Goal: Contribute content: Contribute content

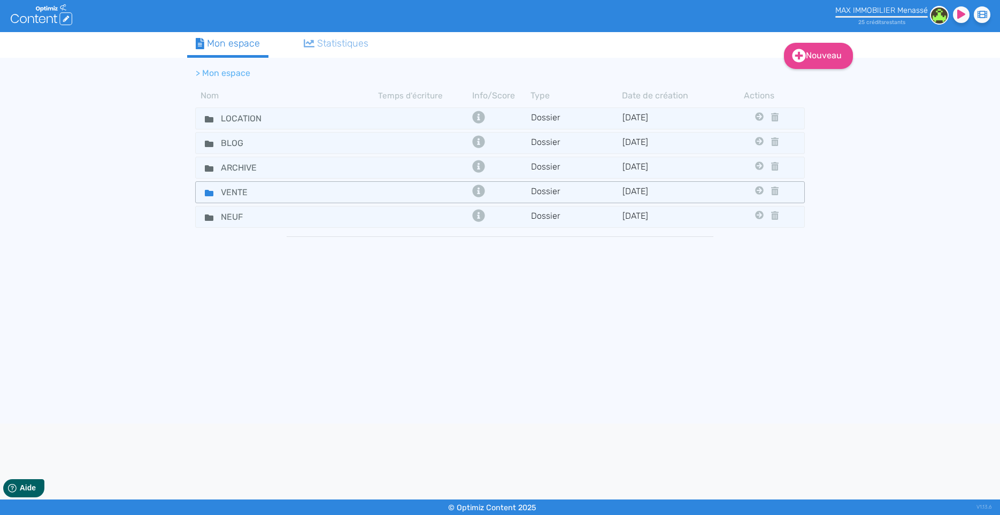
click at [369, 193] on div "VENTE" at bounding box center [287, 193] width 181 height 16
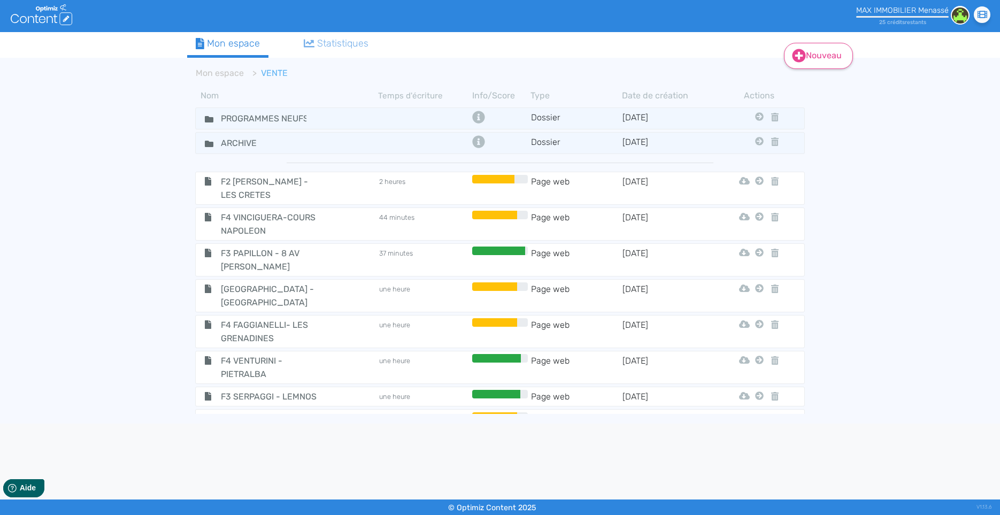
click at [805, 53] on icon at bounding box center [799, 56] width 14 height 14
click at [809, 79] on button "Contenu" at bounding box center [826, 82] width 86 height 17
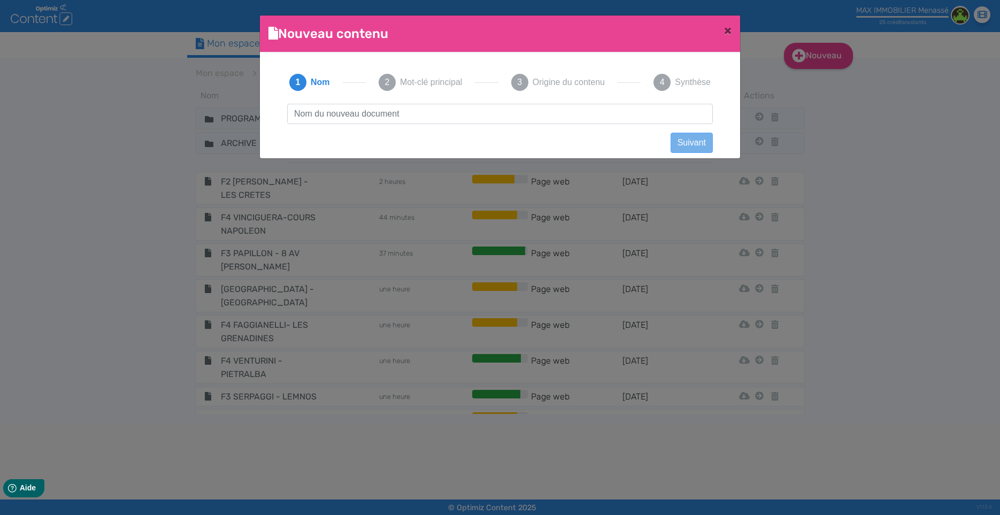
scroll to position [1, 0]
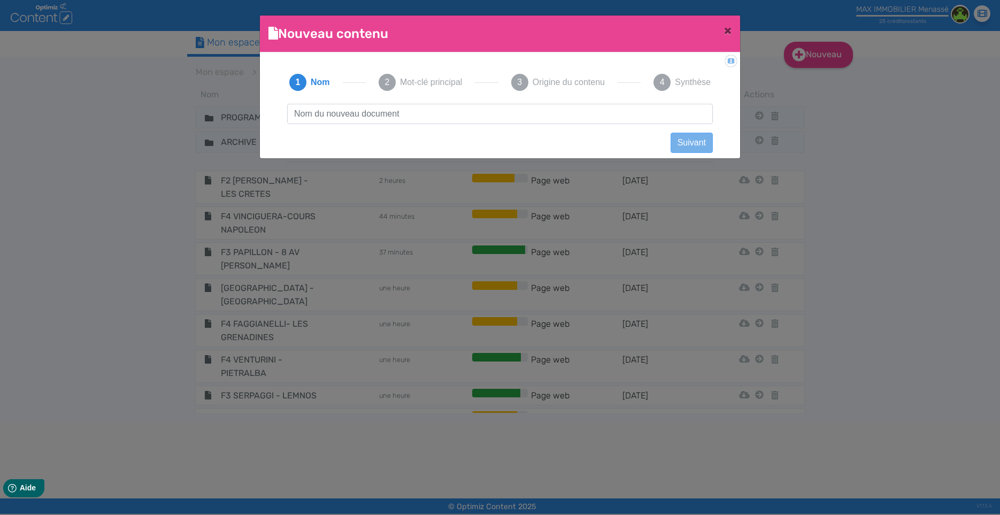
type input "F"
type input "F2 - FOUGEROUX - [GEOGRAPHIC_DATA]"
click at [683, 141] on button "Suivant" at bounding box center [692, 143] width 42 height 20
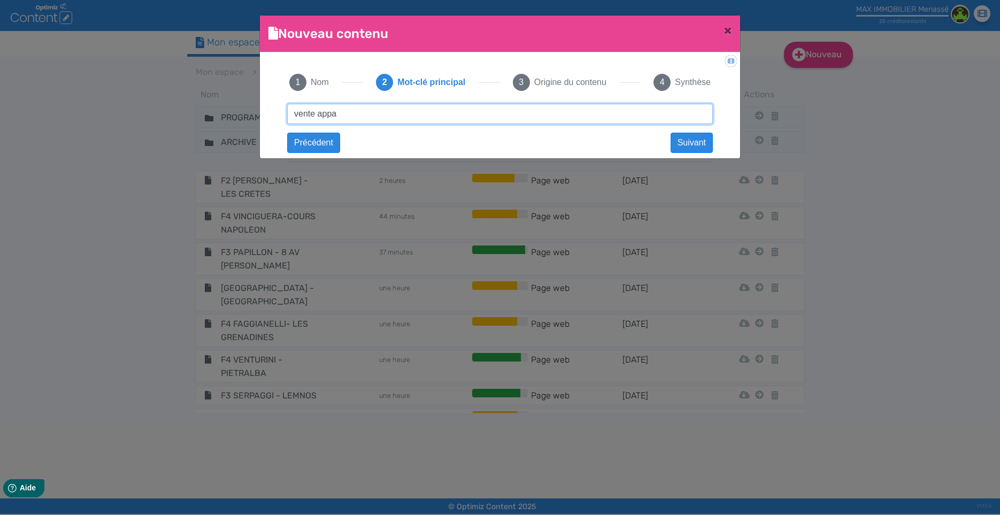
type input "vente appartement ajaccio"
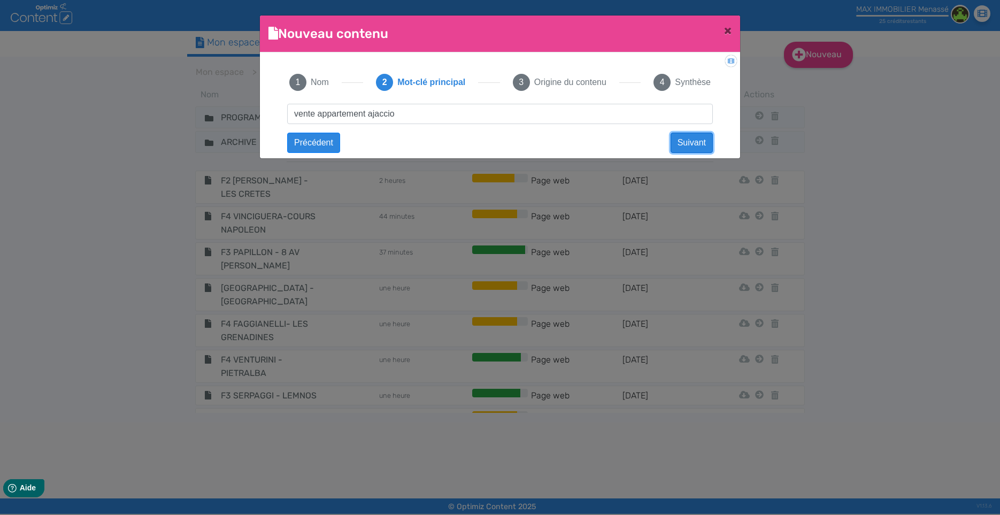
click at [702, 140] on button "Suivant" at bounding box center [692, 143] width 42 height 20
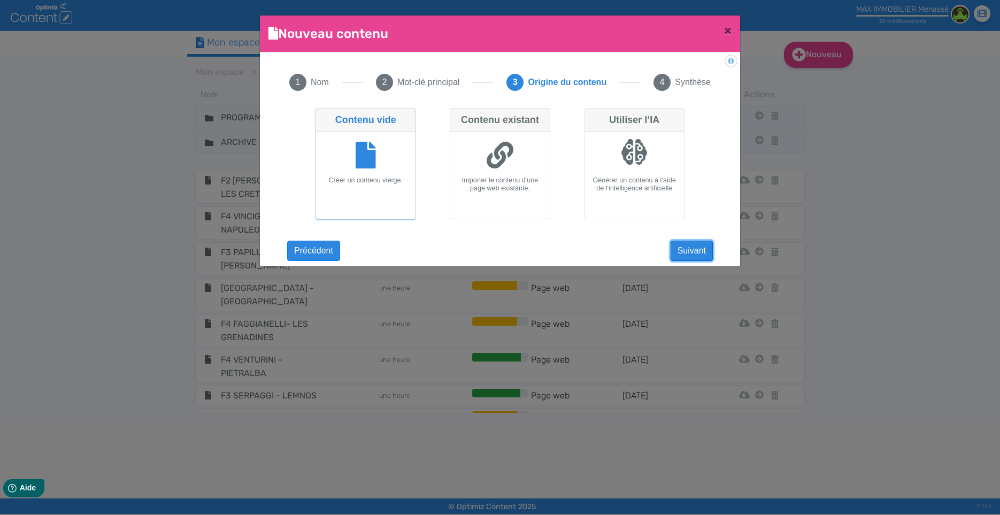
click at [685, 248] on button "Suivant" at bounding box center [692, 251] width 42 height 20
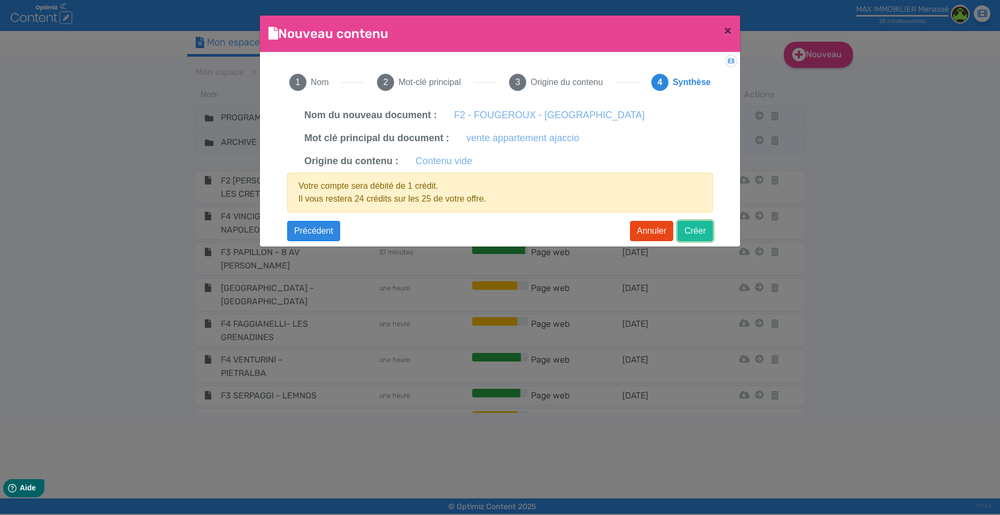
click at [696, 232] on button "Créer" at bounding box center [695, 231] width 35 height 20
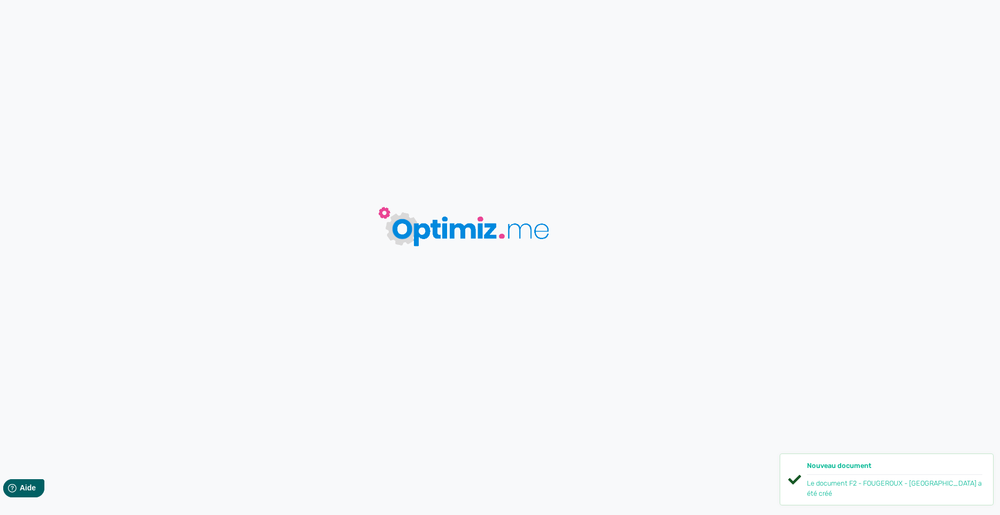
type input "F2 - FOUGEROUX - [GEOGRAPHIC_DATA]"
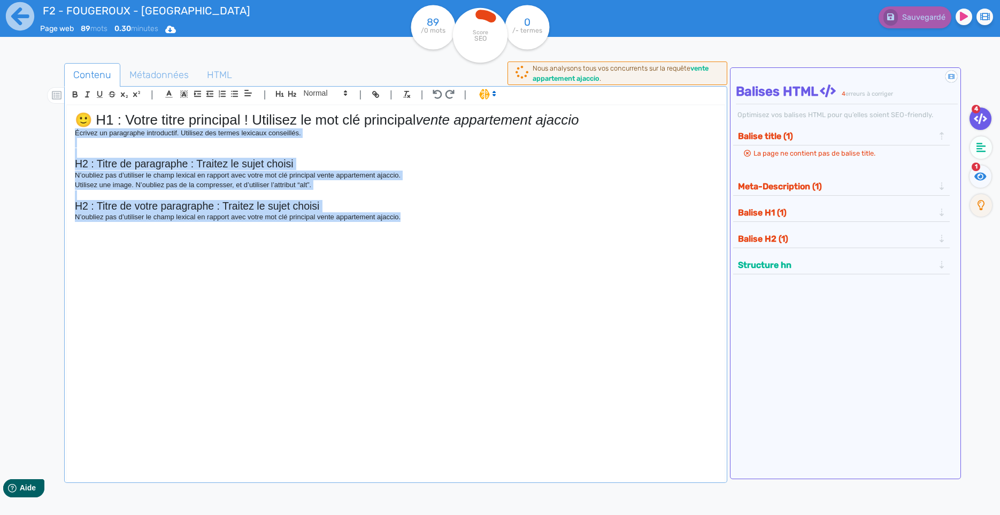
drag, startPoint x: 363, startPoint y: 340, endPoint x: 44, endPoint y: 134, distance: 379.9
click at [67, 134] on div "🙂 H1 : Votre titre principal ! Utilisez le mot clé principal vente appartement …" at bounding box center [396, 285] width 658 height 361
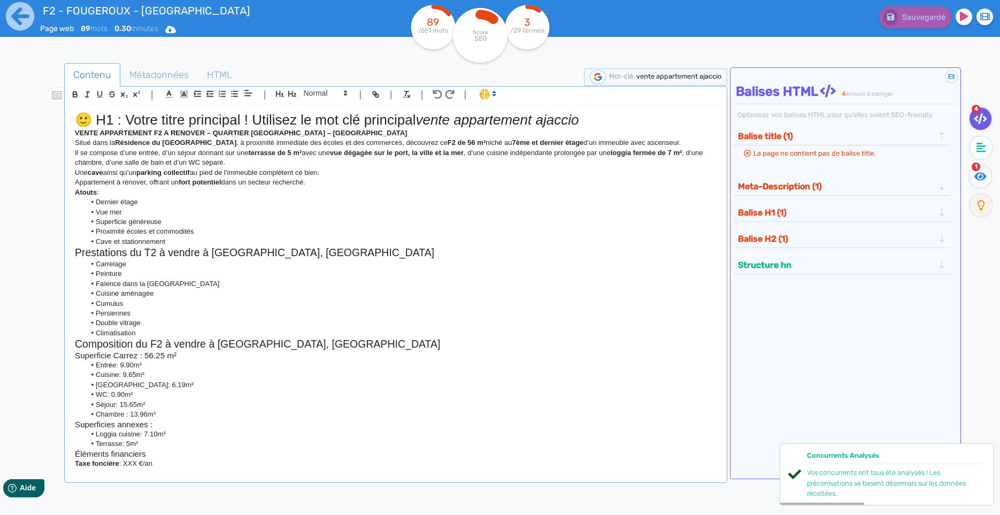
click at [263, 131] on strong "VENTE APPARTEMENT F2 A RENOVER – QUARTIER [GEOGRAPHIC_DATA] – [GEOGRAPHIC_DATA]" at bounding box center [241, 133] width 332 height 8
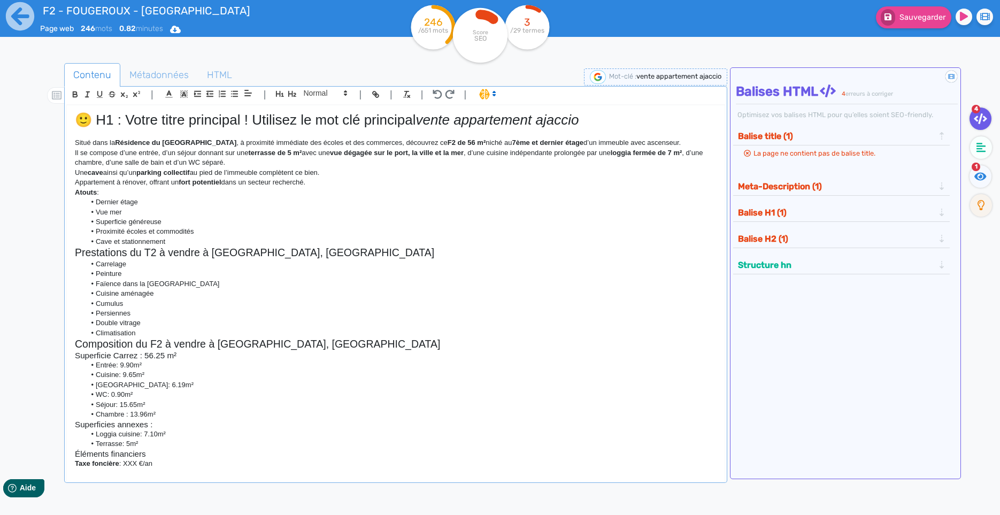
click at [113, 122] on h1 "🙂 H1 : Votre titre principal ! Utilisez le mot clé principal vente appartement …" at bounding box center [396, 120] width 642 height 17
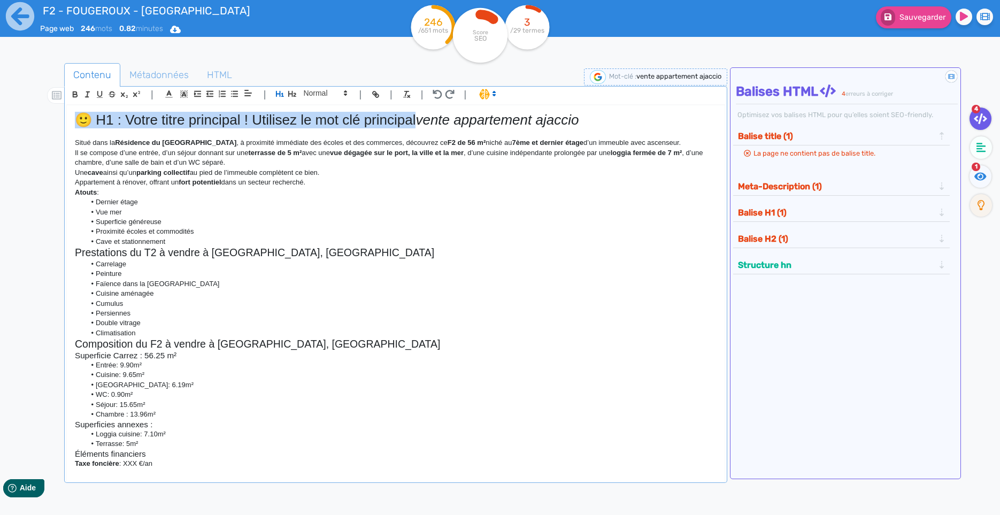
click at [113, 122] on h1 "🙂 H1 : Votre titre principal ! Utilisez le mot clé principal vente appartement …" at bounding box center [396, 120] width 642 height 17
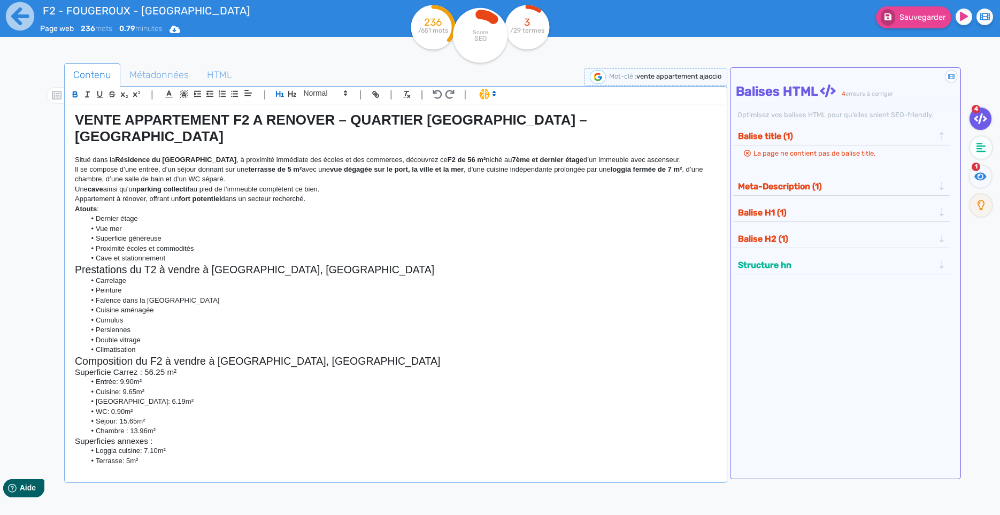
click at [165, 125] on strong "VENTE APPARTEMENT F2 A RENOVER – QUARTIER [GEOGRAPHIC_DATA] – [GEOGRAPHIC_DATA]" at bounding box center [333, 128] width 516 height 33
click at [347, 129] on strong "VENTE APPARTEMENT F2 A RENOVER – QUARTIER [GEOGRAPHIC_DATA] – [GEOGRAPHIC_DATA]" at bounding box center [333, 128] width 516 height 33
click at [507, 125] on strong "VENTE APPARTEMENT F2 A RENOVER – QUARTIER [GEOGRAPHIC_DATA] – [GEOGRAPHIC_DATA]" at bounding box center [333, 128] width 516 height 33
click at [190, 254] on li "Cave et stationnement" at bounding box center [402, 259] width 632 height 10
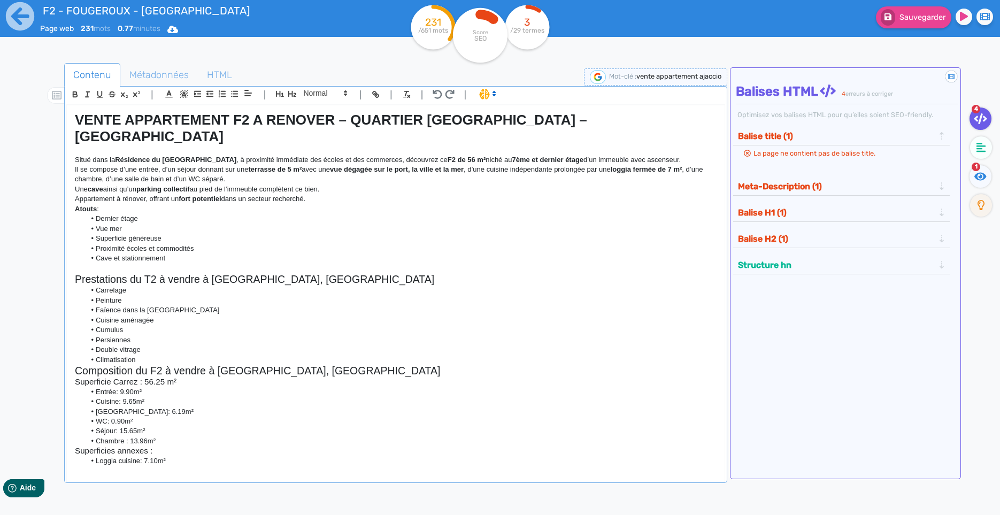
click at [181, 156] on strong "Résidence du [GEOGRAPHIC_DATA]" at bounding box center [175, 160] width 121 height 8
click at [166, 145] on p at bounding box center [396, 150] width 642 height 10
click at [124, 156] on strong "Résidence du [GEOGRAPHIC_DATA]" at bounding box center [175, 160] width 121 height 8
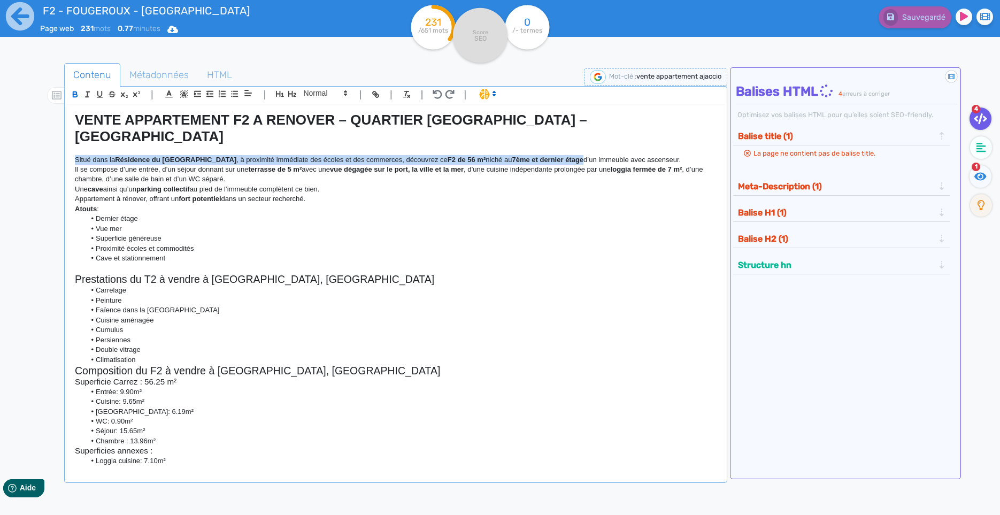
click at [124, 156] on strong "Résidence du [GEOGRAPHIC_DATA]" at bounding box center [175, 160] width 121 height 8
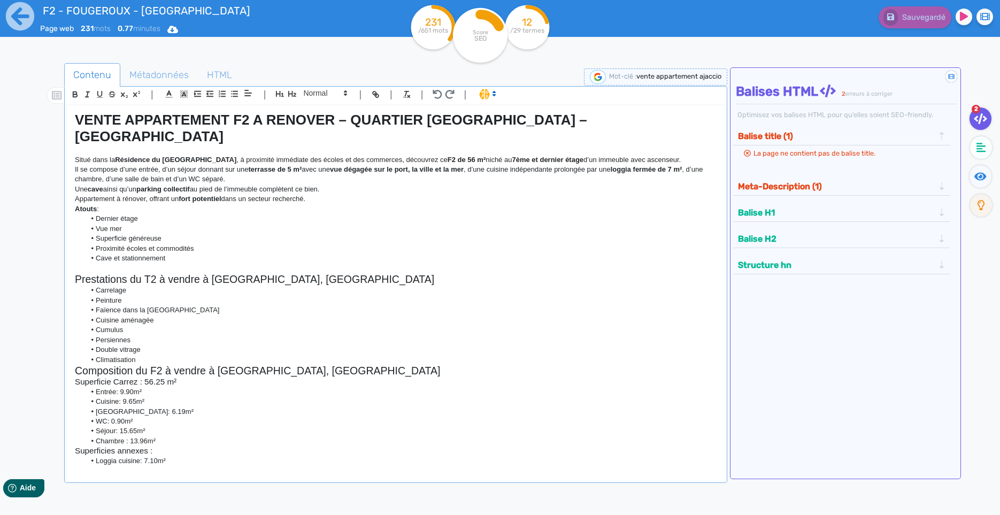
click at [137, 128] on strong "VENTE APPARTEMENT F2 A RENOVER – QUARTIER [GEOGRAPHIC_DATA] – [GEOGRAPHIC_DATA]" at bounding box center [333, 128] width 516 height 33
click at [155, 156] on strong "Résidence du [GEOGRAPHIC_DATA]" at bounding box center [175, 160] width 121 height 8
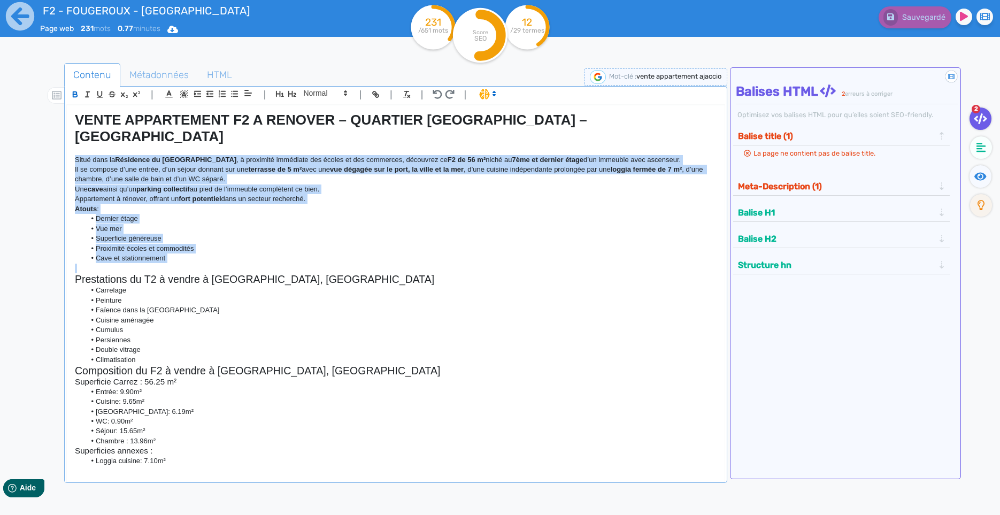
drag, startPoint x: 155, startPoint y: 146, endPoint x: 162, endPoint y: 250, distance: 104.6
click at [162, 250] on div "VENTE APPARTEMENT F2 A RENOVER – QUARTIER [GEOGRAPHIC_DATA] – [GEOGRAPHIC_DATA]…" at bounding box center [396, 285] width 658 height 361
click at [483, 96] on span at bounding box center [487, 93] width 25 height 11
click at [487, 121] on span at bounding box center [498, 116] width 39 height 17
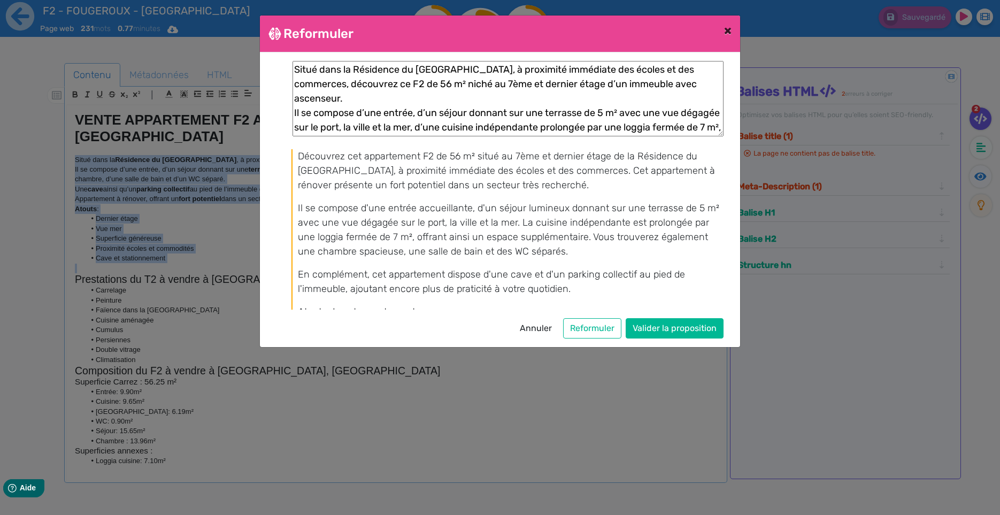
scroll to position [100, 0]
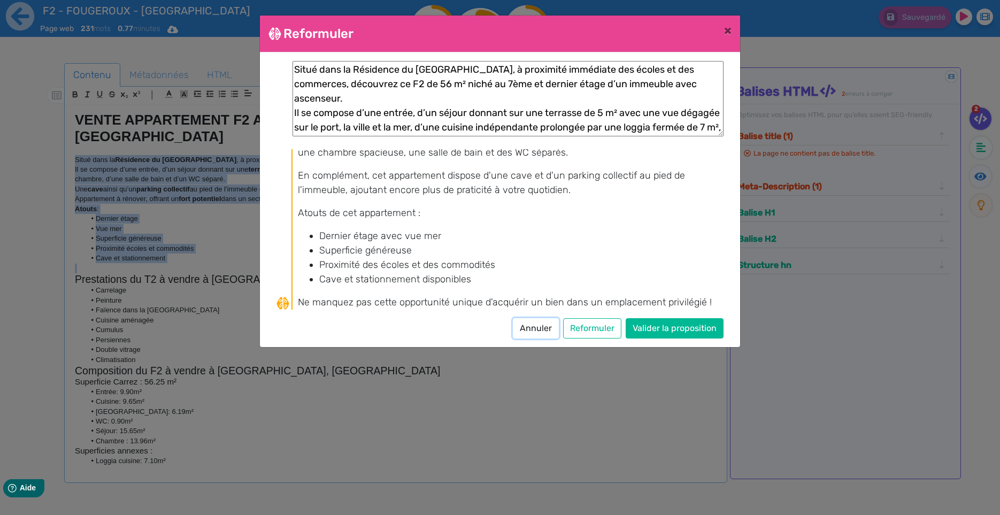
click at [533, 330] on button "Annuler" at bounding box center [536, 328] width 46 height 20
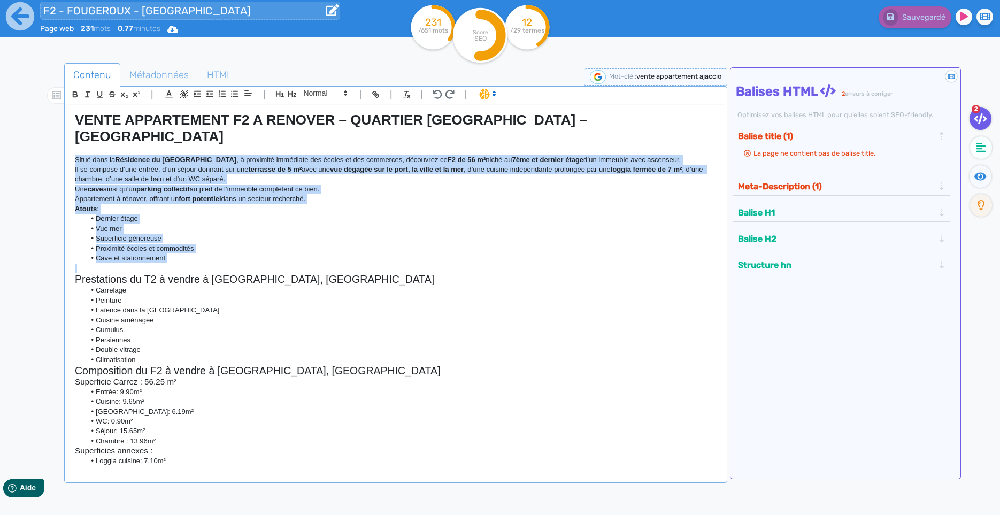
click at [105, 10] on input "F2 - FOUGEROUX - [GEOGRAPHIC_DATA]" at bounding box center [190, 11] width 300 height 18
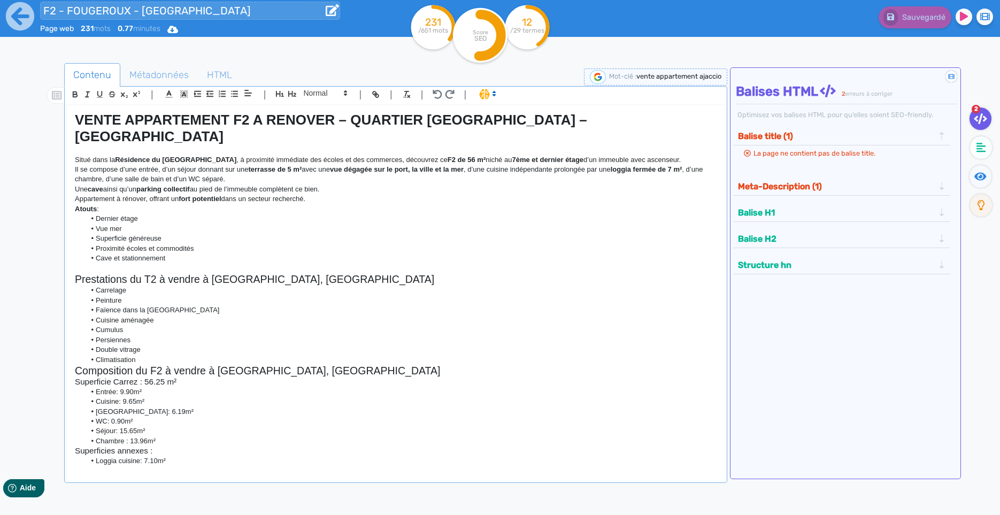
click at [105, 10] on input "F2 - FOUGEROUX - [GEOGRAPHIC_DATA]" at bounding box center [190, 11] width 300 height 18
click at [442, 345] on li "Double vitrage" at bounding box center [402, 350] width 632 height 10
click at [120, 117] on strong "VENTE APPARTEMENT F2 A RENOVER – QUARTIER [GEOGRAPHIC_DATA] – [GEOGRAPHIC_DATA]" at bounding box center [333, 128] width 516 height 33
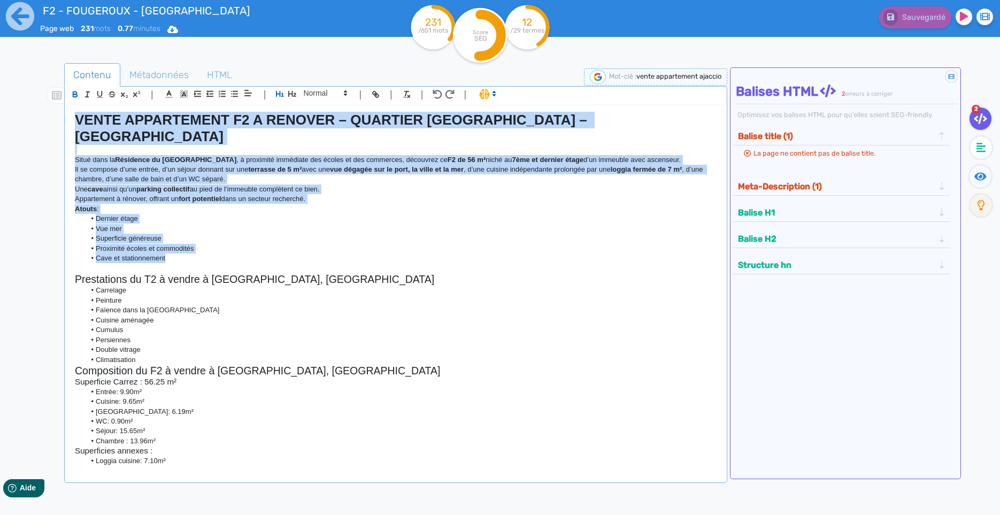
drag, startPoint x: 121, startPoint y: 117, endPoint x: 199, endPoint y: 244, distance: 148.9
click at [199, 244] on div "VENTE APPARTEMENT F2 A RENOVER – QUARTIER [GEOGRAPHIC_DATA] – [GEOGRAPHIC_DATA]…" at bounding box center [396, 285] width 658 height 361
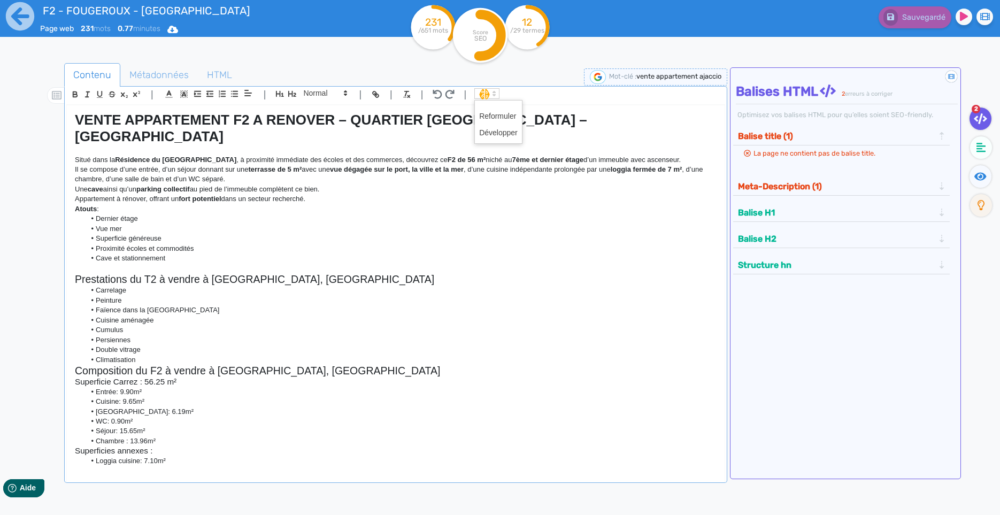
click at [492, 97] on icon at bounding box center [495, 94] width 10 height 10
click at [495, 120] on span at bounding box center [498, 116] width 39 height 17
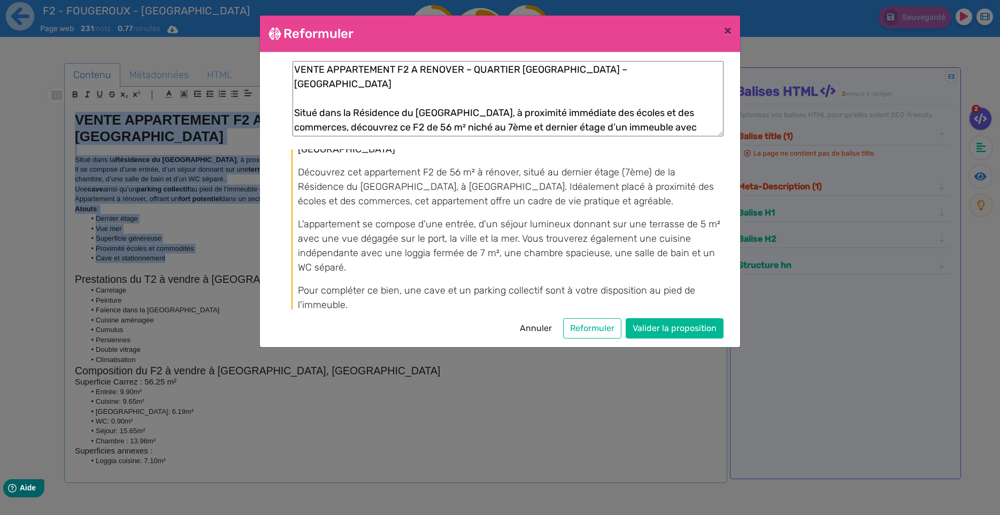
scroll to position [0, 0]
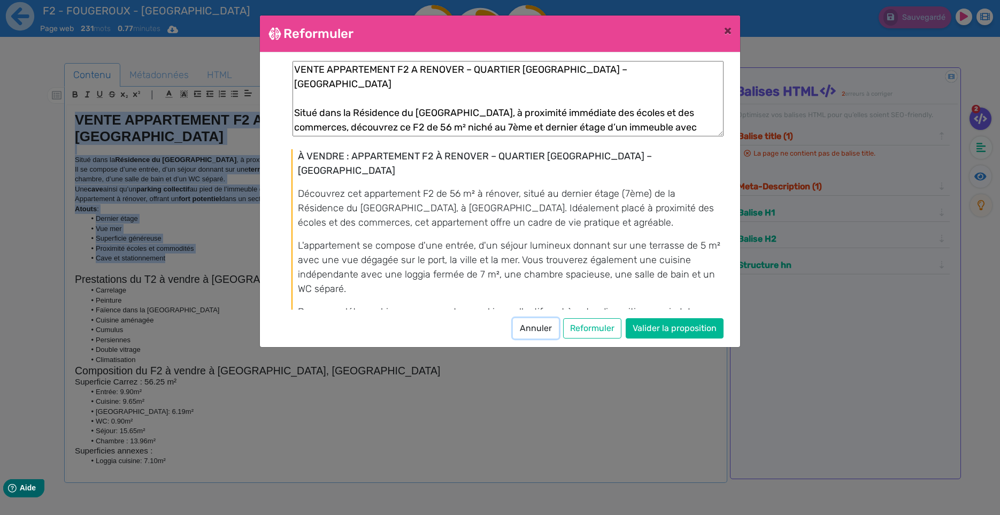
click at [546, 327] on button "Annuler" at bounding box center [536, 328] width 46 height 20
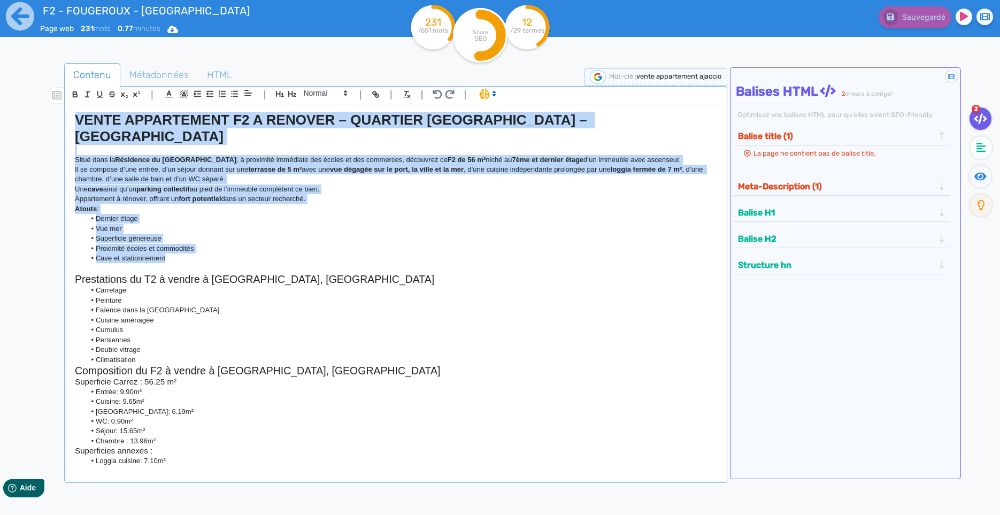
click at [441, 165] on p "Il se compose d’une entrée, d’un séjour donnant sur une terrasse de 5 m² avec u…" at bounding box center [396, 175] width 642 height 20
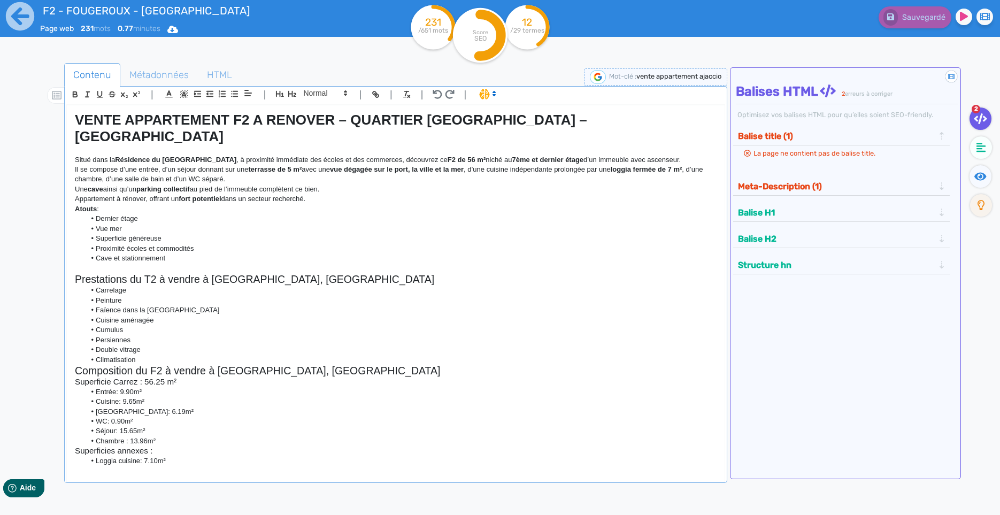
click at [98, 155] on p "Situé dans la Résidence du [GEOGRAPHIC_DATA] , à proximité immédiate des écoles…" at bounding box center [396, 160] width 642 height 10
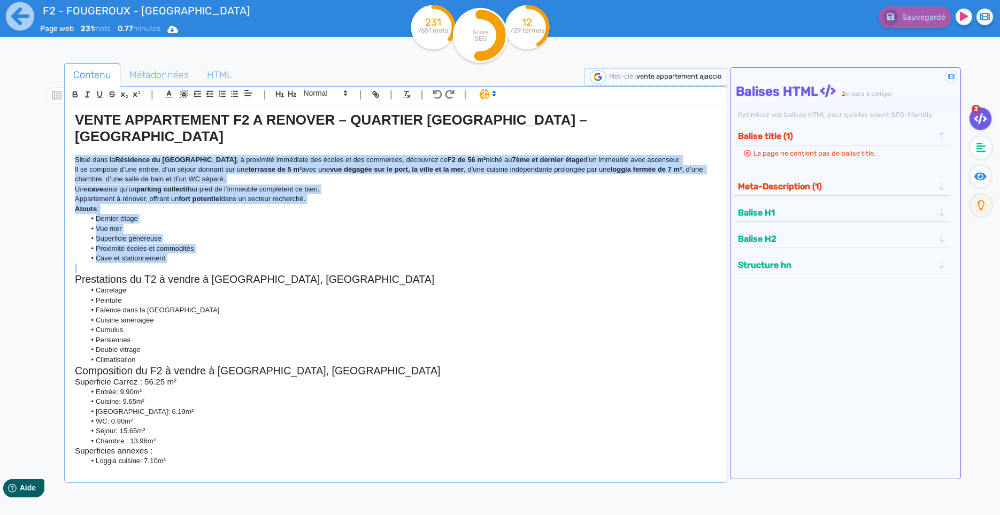
drag, startPoint x: 98, startPoint y: 147, endPoint x: 164, endPoint y: 252, distance: 123.8
click at [164, 252] on div "VENTE APPARTEMENT F2 A RENOVER – QUARTIER [GEOGRAPHIC_DATA] – [GEOGRAPHIC_DATA]…" at bounding box center [396, 285] width 658 height 361
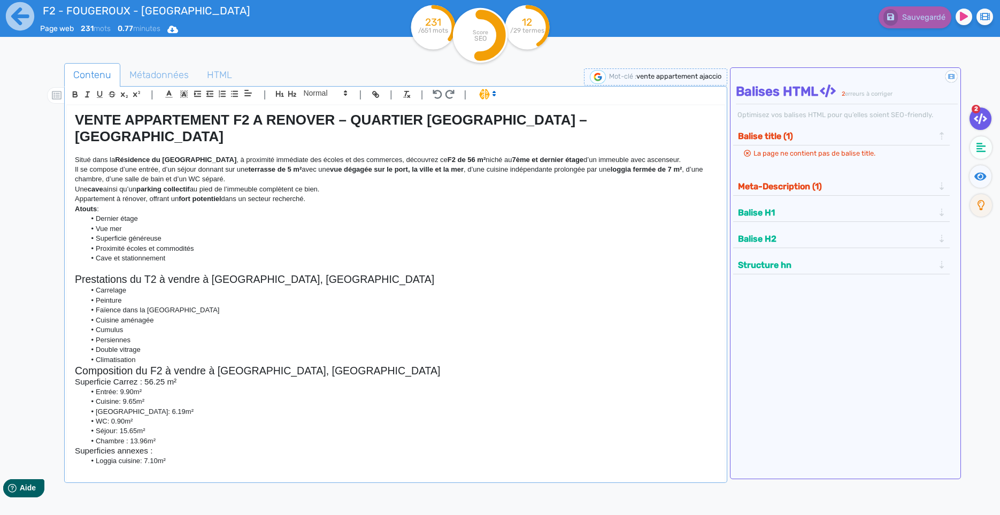
click at [100, 120] on strong "VENTE APPARTEMENT F2 A RENOVER – QUARTIER [GEOGRAPHIC_DATA] – [GEOGRAPHIC_DATA]" at bounding box center [333, 128] width 516 height 33
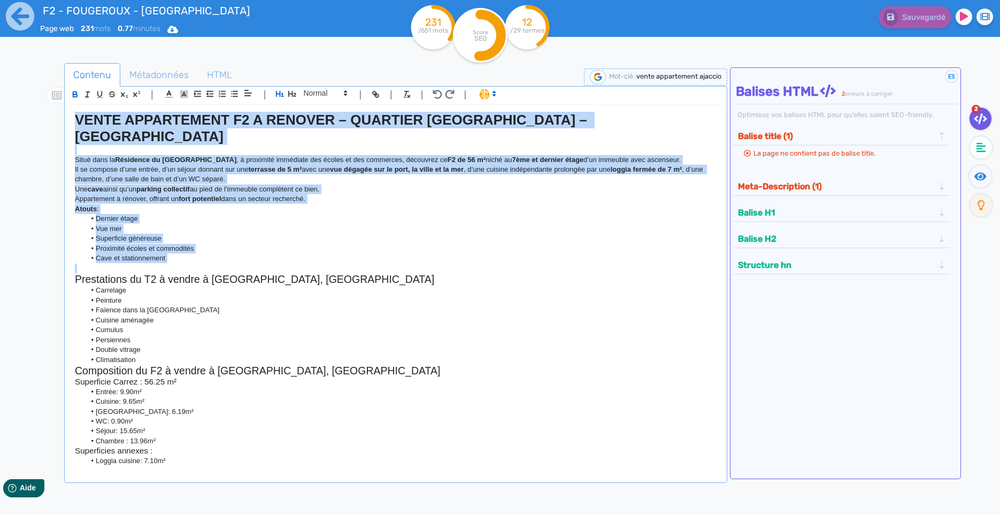
drag, startPoint x: 100, startPoint y: 120, endPoint x: 175, endPoint y: 256, distance: 155.2
click at [175, 256] on div "VENTE APPARTEMENT F2 A RENOVER – QUARTIER [GEOGRAPHIC_DATA] – [GEOGRAPHIC_DATA]…" at bounding box center [396, 285] width 658 height 361
